Goal: Find specific page/section: Find specific page/section

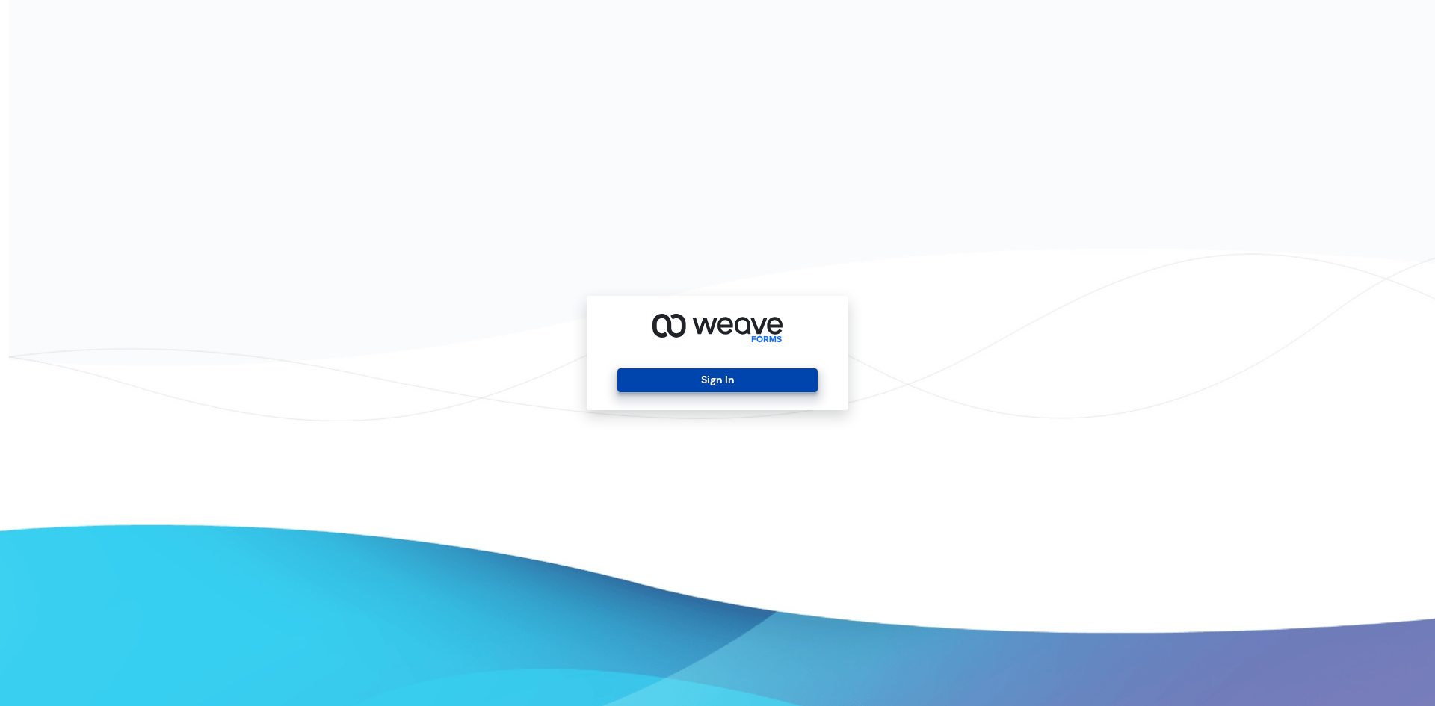
click at [768, 377] on button "Sign In" at bounding box center [716, 380] width 199 height 24
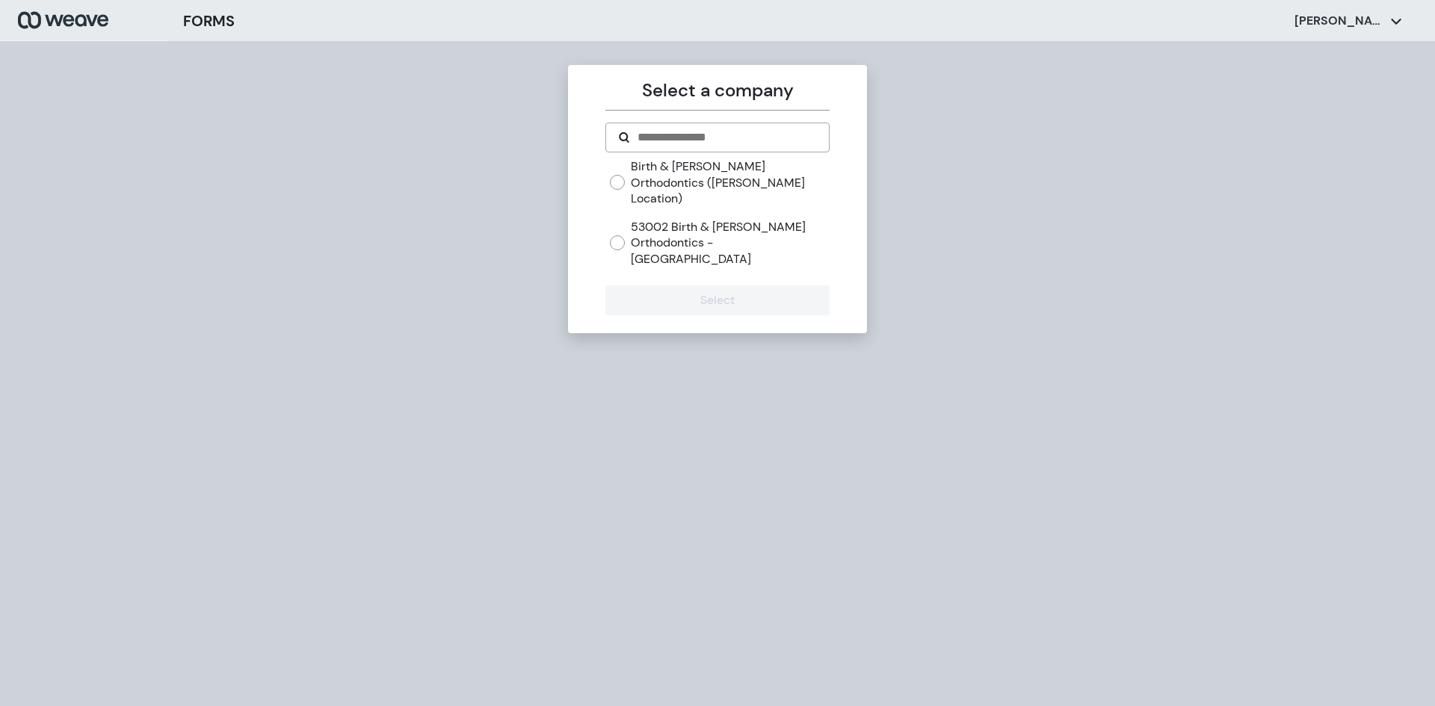
click at [691, 168] on label "Birth & [PERSON_NAME] Orthodontics ([PERSON_NAME] Location)" at bounding box center [730, 182] width 198 height 49
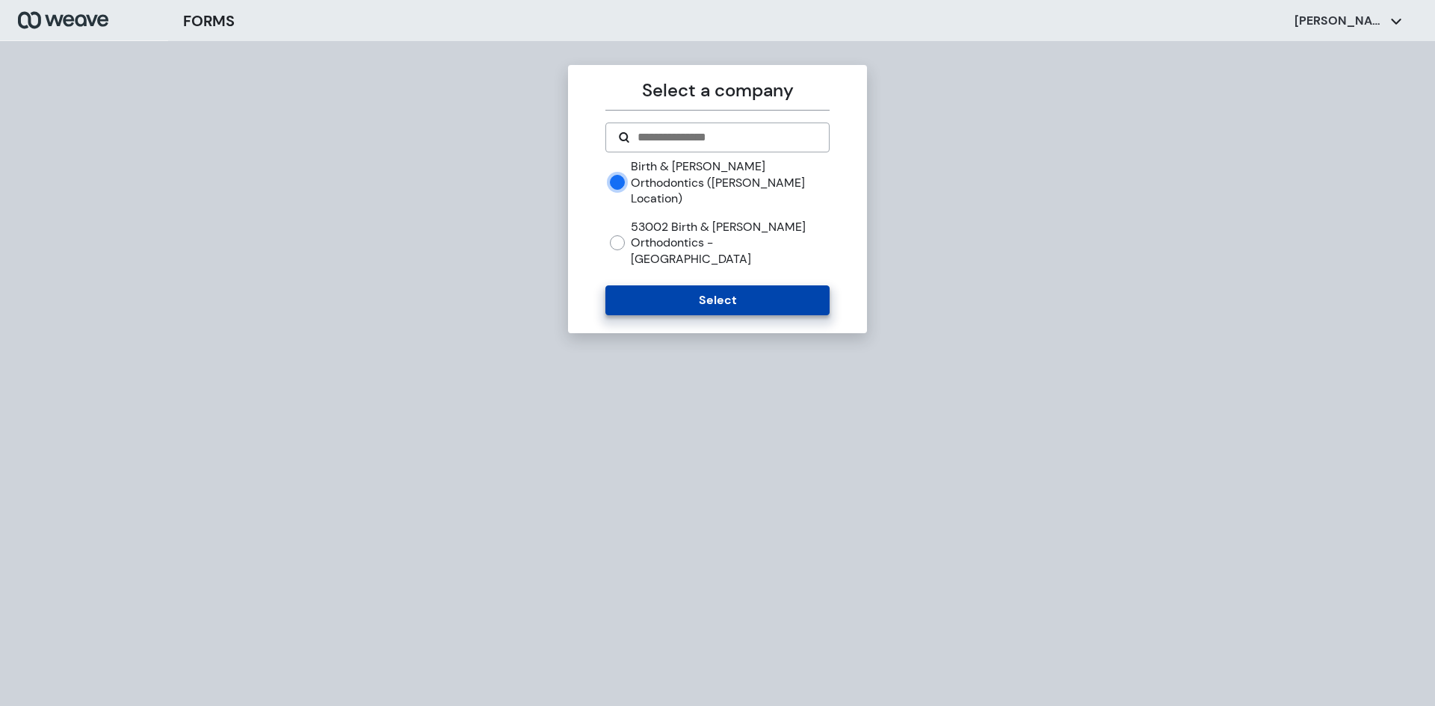
click at [713, 285] on button "Select" at bounding box center [716, 300] width 223 height 30
